Goal: Use online tool/utility: Utilize a website feature to perform a specific function

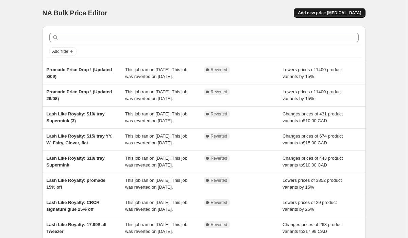
click at [329, 14] on span "Add new price [MEDICAL_DATA]" at bounding box center [329, 12] width 63 height 5
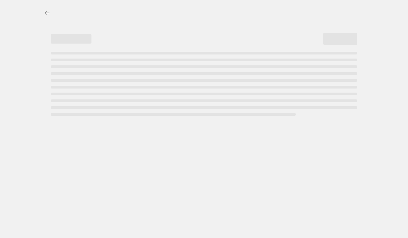
select select "percentage"
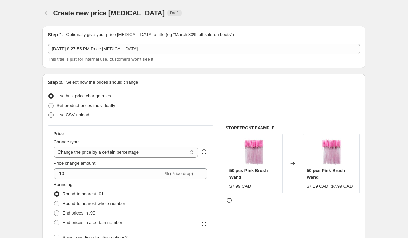
click at [76, 118] on span "Use CSV upload" at bounding box center [73, 115] width 33 height 7
click at [49, 113] on input "Use CSV upload" at bounding box center [48, 112] width 0 height 0
radio input "true"
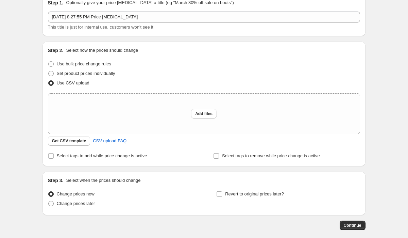
scroll to position [66, 0]
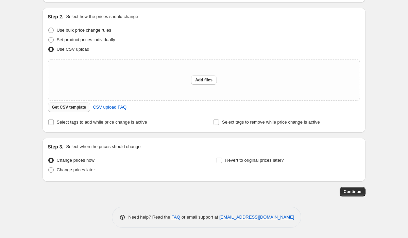
click at [68, 107] on span "Get CSV template" at bounding box center [69, 106] width 34 height 5
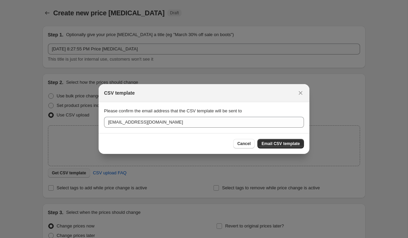
scroll to position [0, 0]
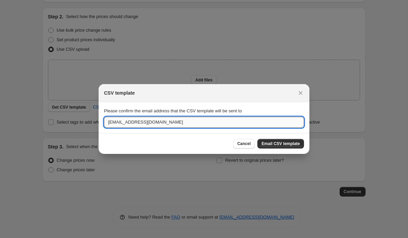
click at [119, 123] on input "[EMAIL_ADDRESS][DOMAIN_NAME]" at bounding box center [204, 122] width 200 height 11
type input "[PERSON_NAME][EMAIL_ADDRESS][PERSON_NAME][DOMAIN_NAME]"
click at [289, 145] on span "Email CSV template" at bounding box center [281, 143] width 38 height 5
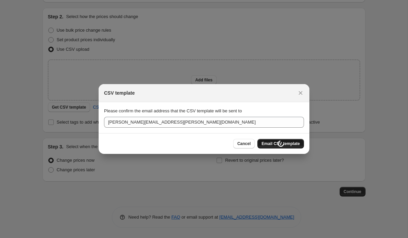
scroll to position [66, 0]
